Goal: Task Accomplishment & Management: Manage account settings

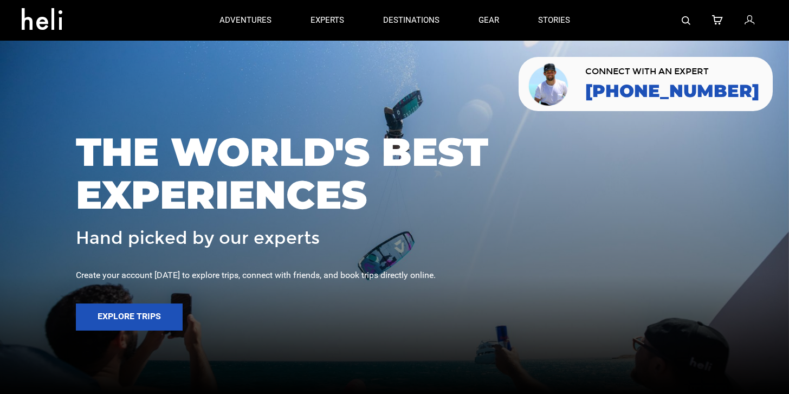
click at [746, 20] on icon at bounding box center [750, 21] width 10 height 14
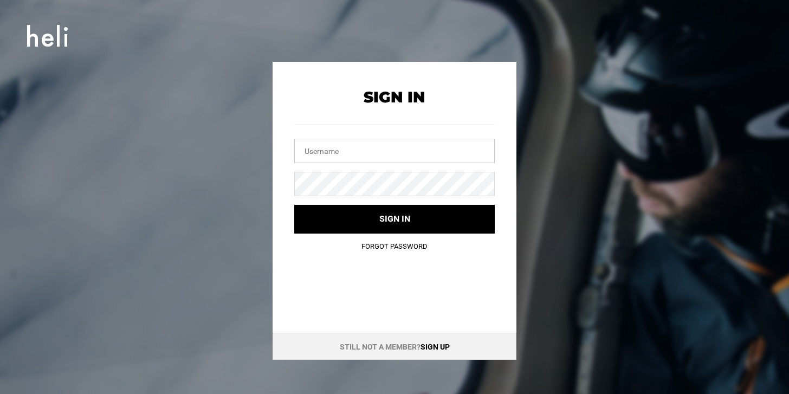
click at [358, 158] on input "text" at bounding box center [394, 151] width 201 height 24
type input "[EMAIL_ADDRESS][DOMAIN_NAME]"
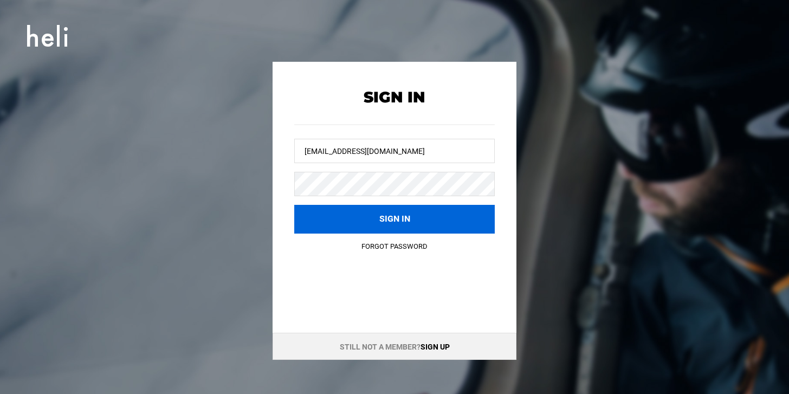
click at [390, 216] on button "Sign in" at bounding box center [394, 219] width 201 height 29
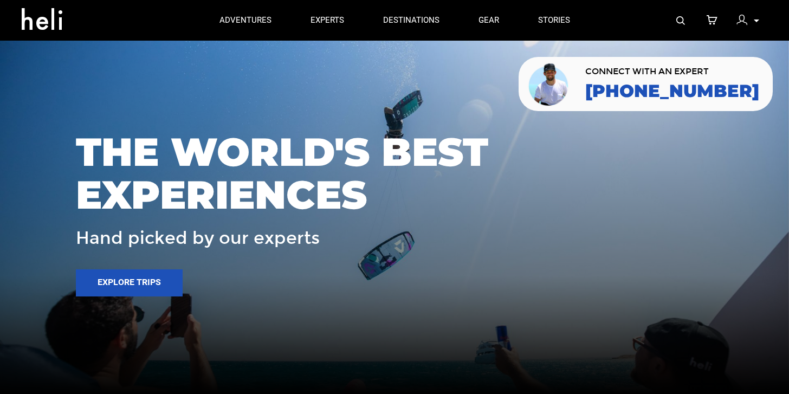
click at [753, 21] on p at bounding box center [756, 21] width 7 height 12
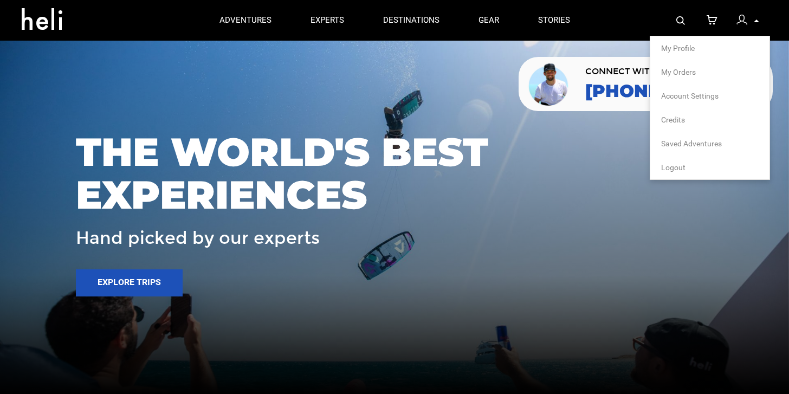
click at [681, 72] on span "My Orders" at bounding box center [678, 72] width 35 height 9
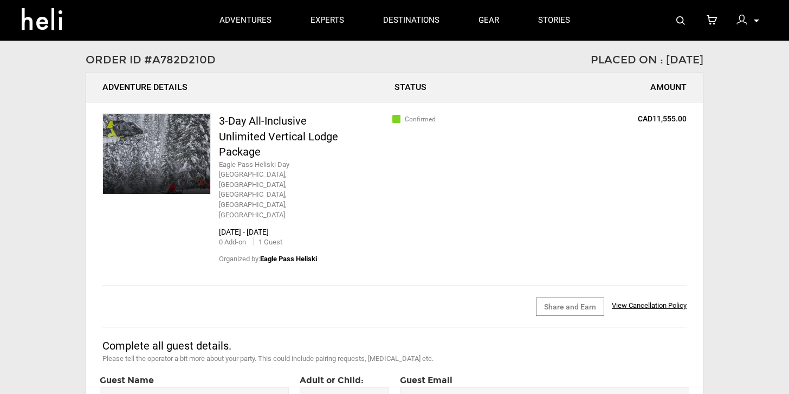
scroll to position [65, 0]
click at [647, 302] on span "View Cancellation Policy" at bounding box center [649, 306] width 75 height 8
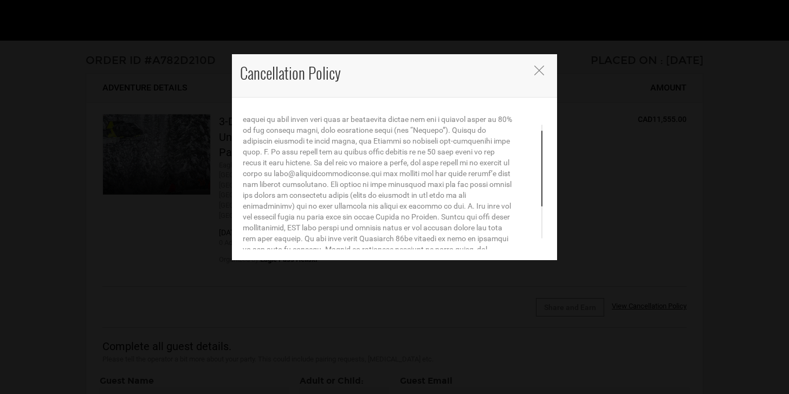
click at [539, 70] on icon "Close" at bounding box center [539, 71] width 10 height 10
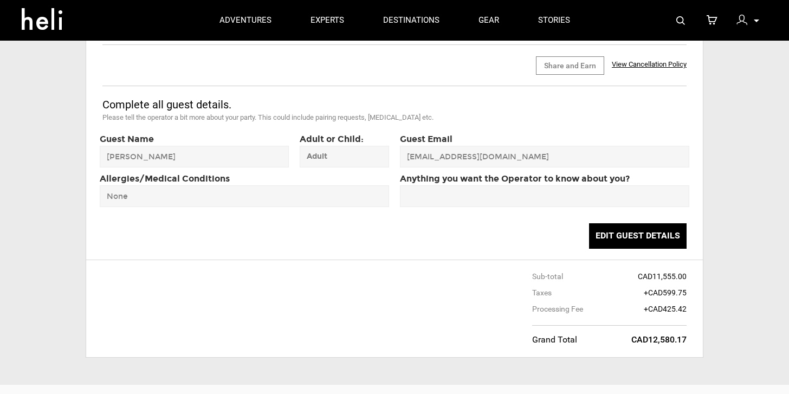
scroll to position [293, 0]
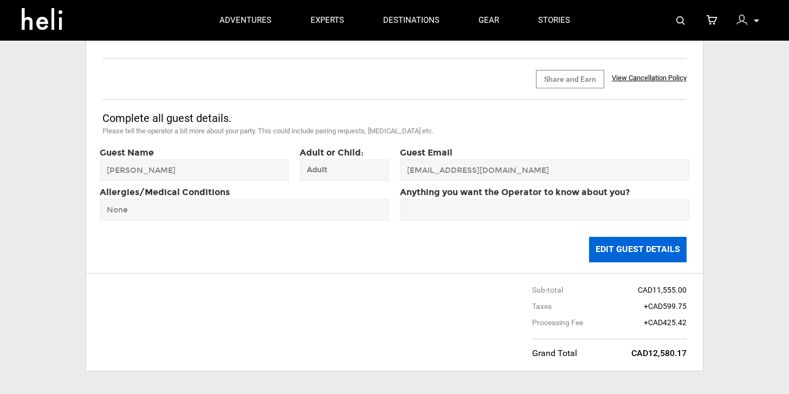
click at [623, 237] on button "Edit Guest Details" at bounding box center [638, 249] width 98 height 25
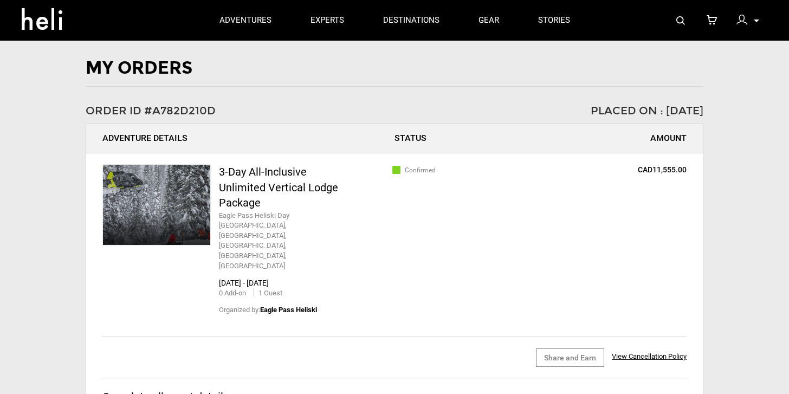
scroll to position [0, 0]
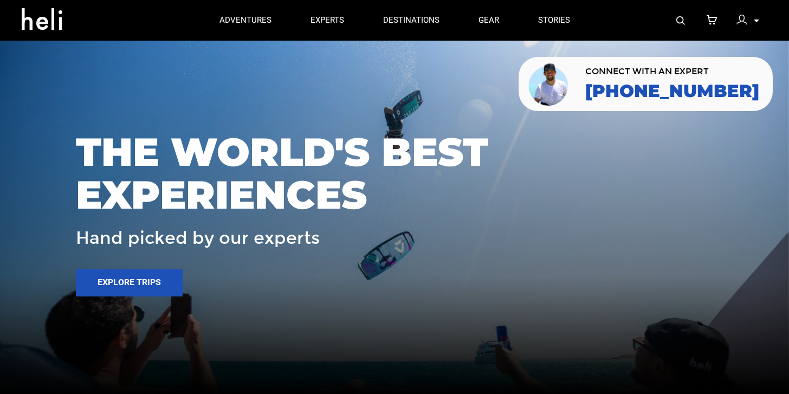
click at [751, 21] on div at bounding box center [745, 22] width 16 height 16
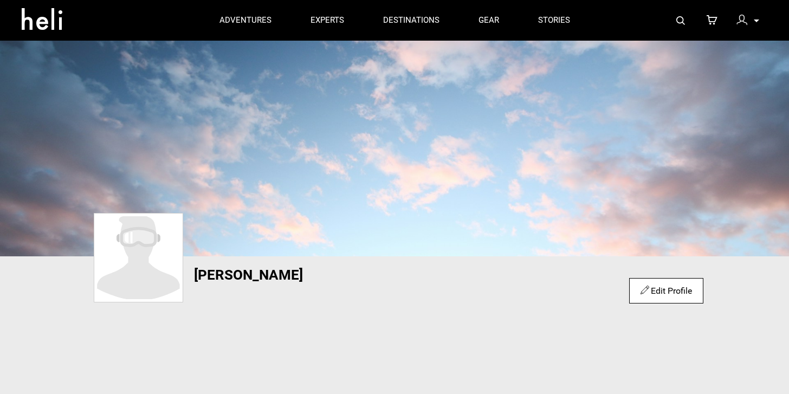
click at [757, 20] on icon at bounding box center [756, 21] width 5 height 3
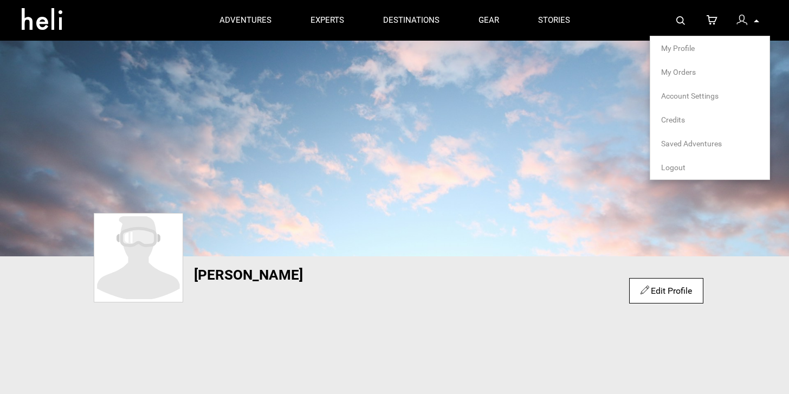
click at [678, 146] on span "Saved Adventures" at bounding box center [691, 143] width 61 height 9
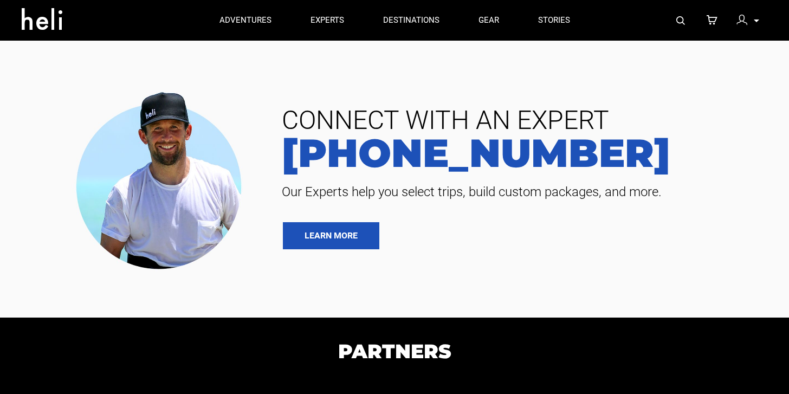
click at [755, 23] on p at bounding box center [756, 21] width 7 height 12
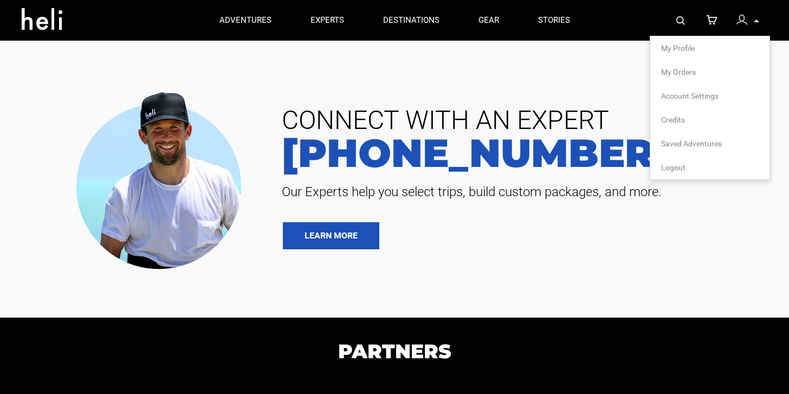
click at [680, 70] on span "My Orders" at bounding box center [678, 72] width 35 height 9
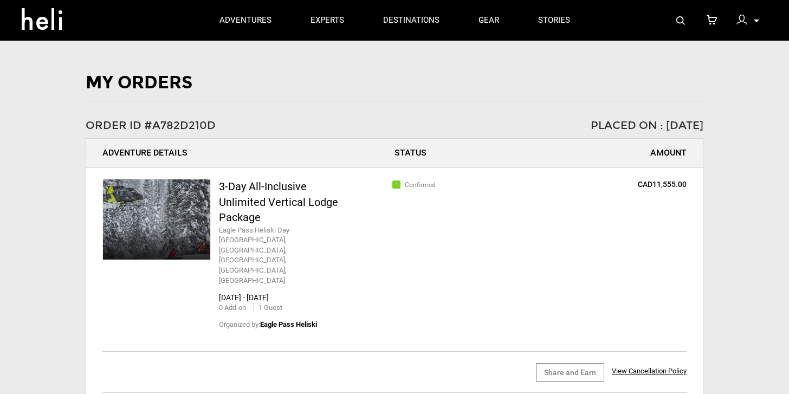
click at [189, 209] on span at bounding box center [156, 219] width 107 height 80
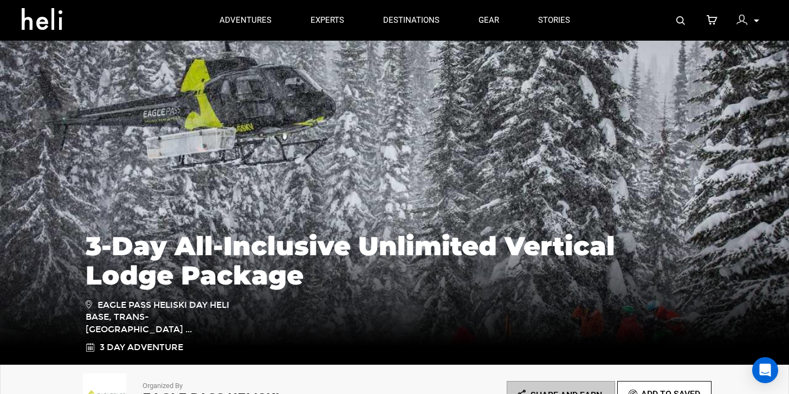
click at [757, 21] on icon at bounding box center [756, 21] width 5 height 3
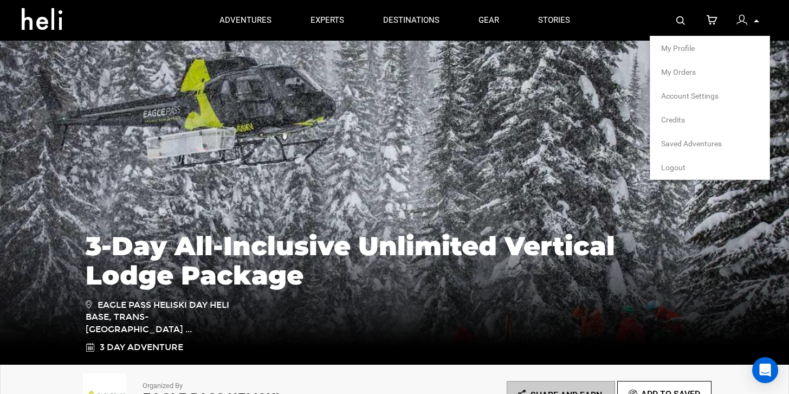
click at [676, 69] on span "My Orders" at bounding box center [678, 72] width 35 height 9
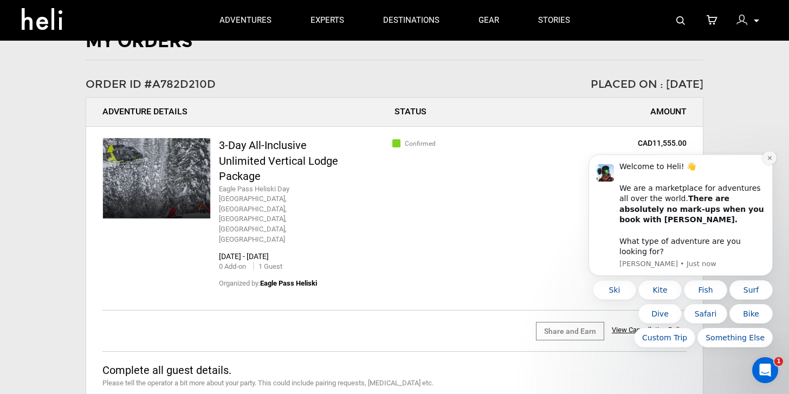
click at [770, 165] on button "Dismiss notification" at bounding box center [770, 158] width 14 height 14
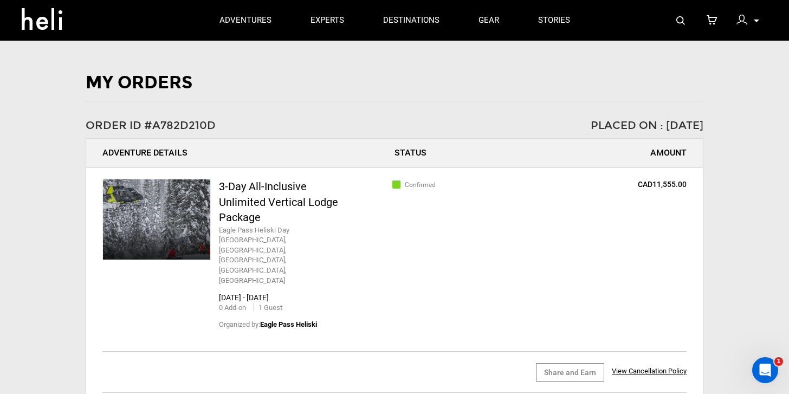
click at [396, 185] on span at bounding box center [396, 184] width 8 height 8
